Goal: Navigation & Orientation: Understand site structure

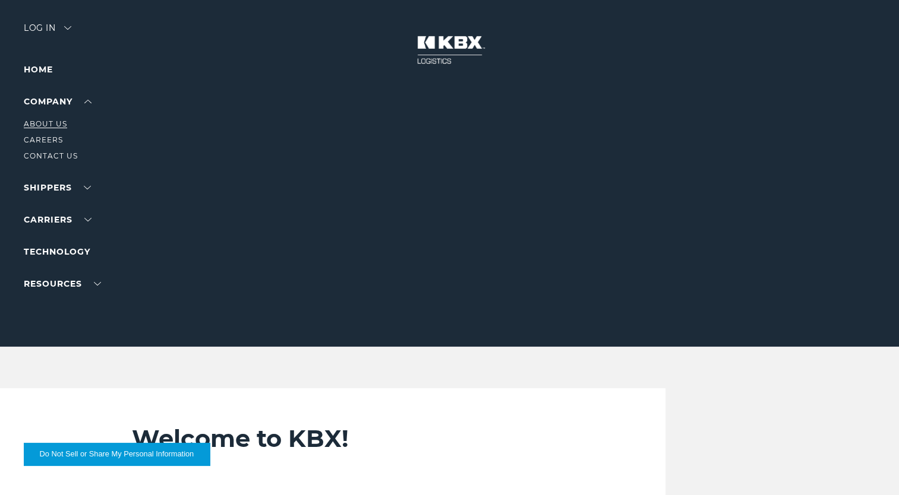
click at [65, 128] on link "About Us" at bounding box center [45, 123] width 43 height 9
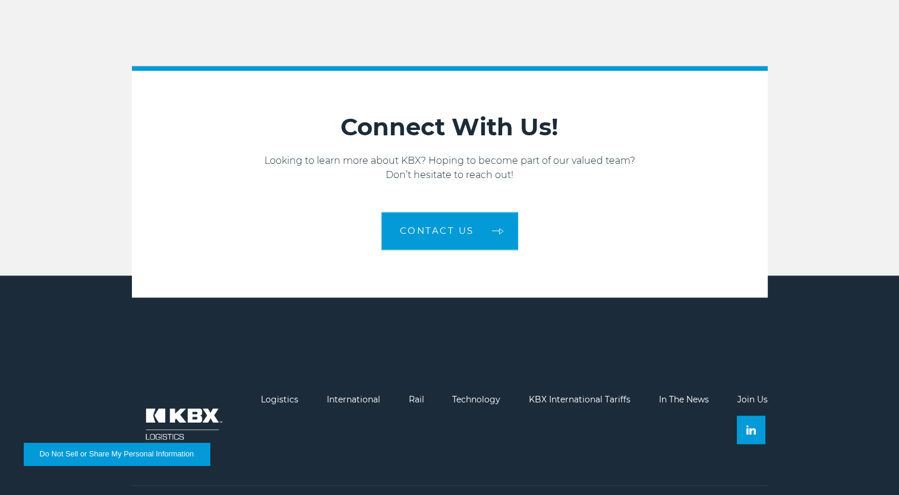
scroll to position [1879, 0]
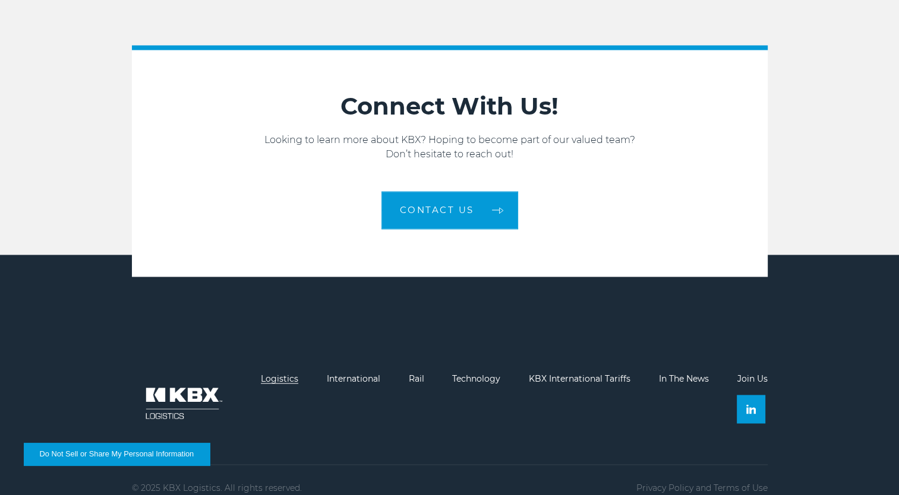
click at [294, 373] on link "Logistics" at bounding box center [279, 378] width 37 height 11
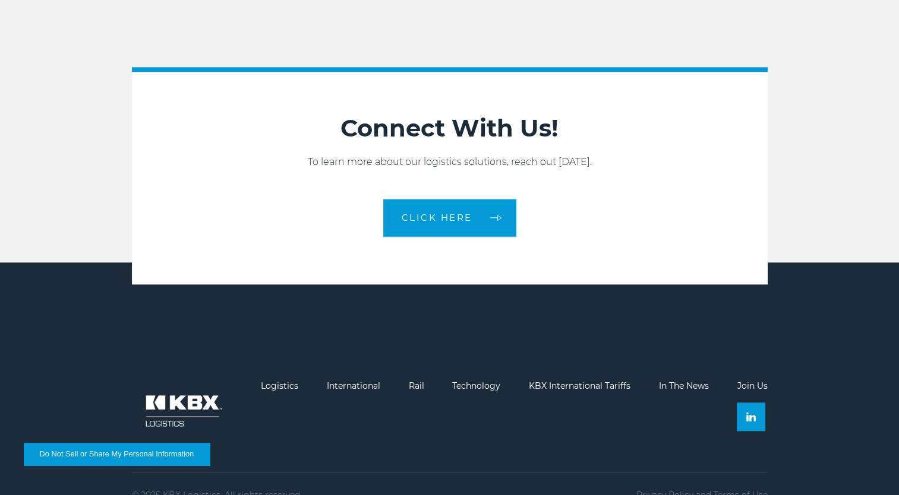
scroll to position [1325, 0]
